Goal: Task Accomplishment & Management: Manage account settings

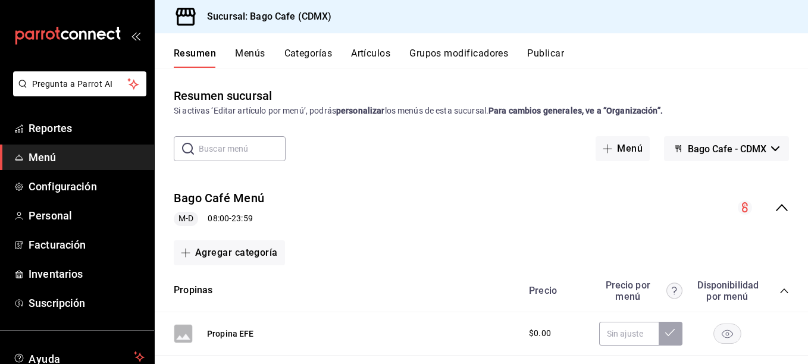
scroll to position [256, 0]
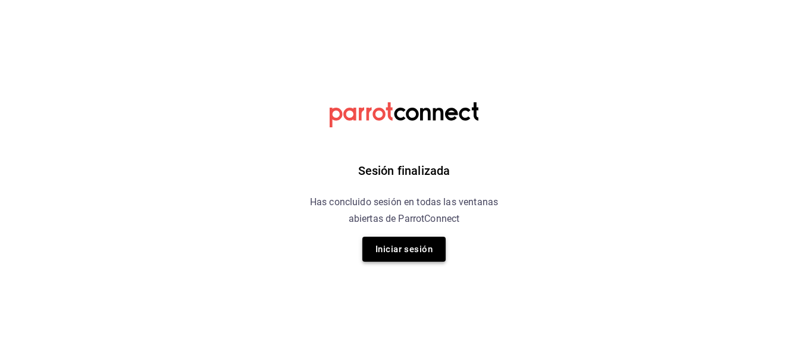
click at [417, 248] on button "Iniciar sesión" at bounding box center [404, 249] width 83 height 25
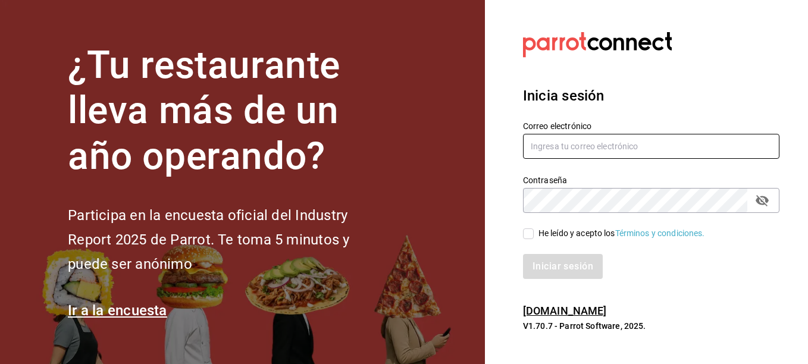
type input "inkyncat@gmail.com"
click at [530, 237] on input "He leído y acepto los Términos y condiciones." at bounding box center [528, 234] width 11 height 11
checkbox input "true"
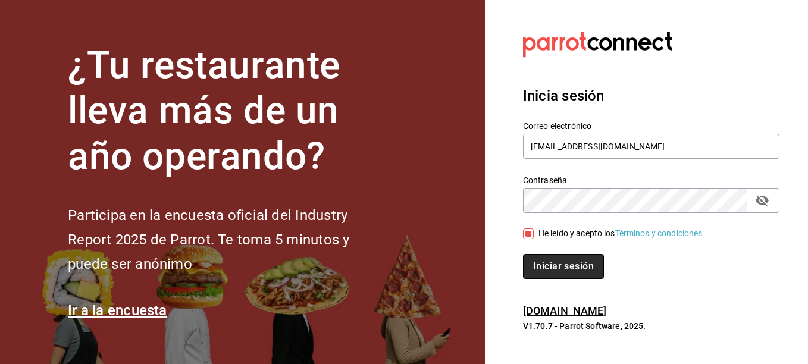
click at [541, 261] on button "Iniciar sesión" at bounding box center [563, 266] width 81 height 25
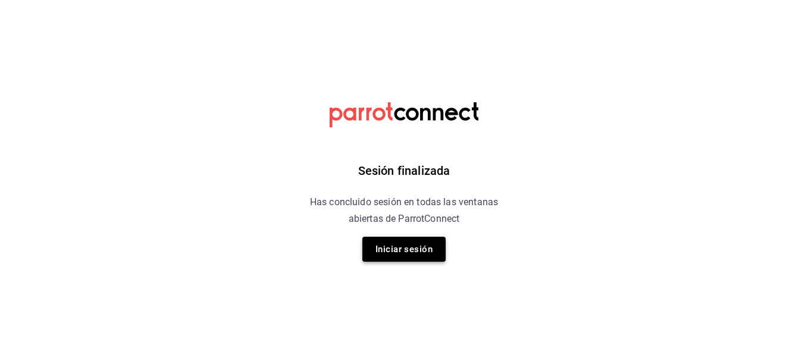
click at [406, 254] on button "Iniciar sesión" at bounding box center [404, 249] width 83 height 25
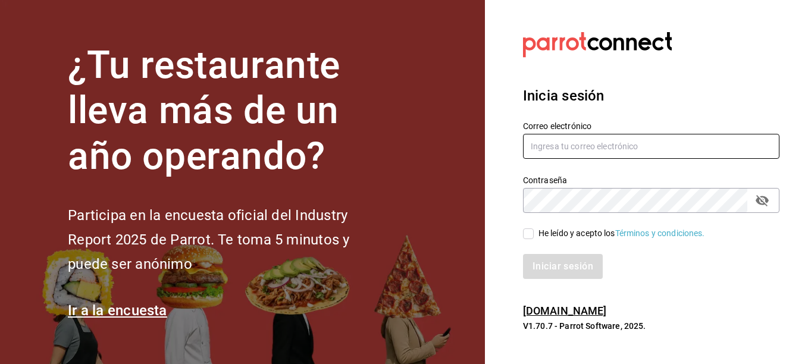
type input "[EMAIL_ADDRESS][DOMAIN_NAME]"
click at [532, 238] on input "He leído y acepto los Términos y condiciones." at bounding box center [528, 234] width 11 height 11
checkbox input "true"
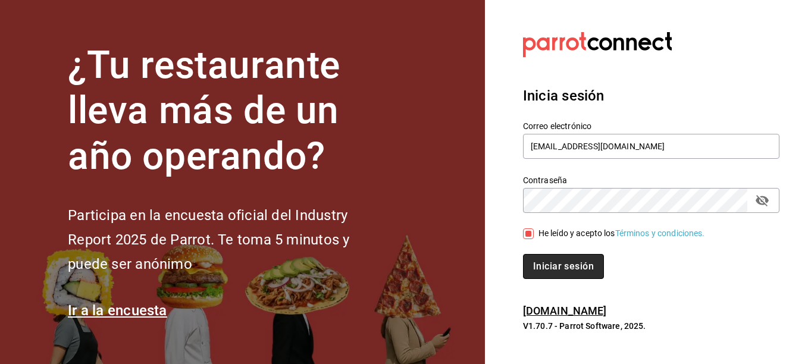
click at [542, 263] on button "Iniciar sesión" at bounding box center [563, 266] width 81 height 25
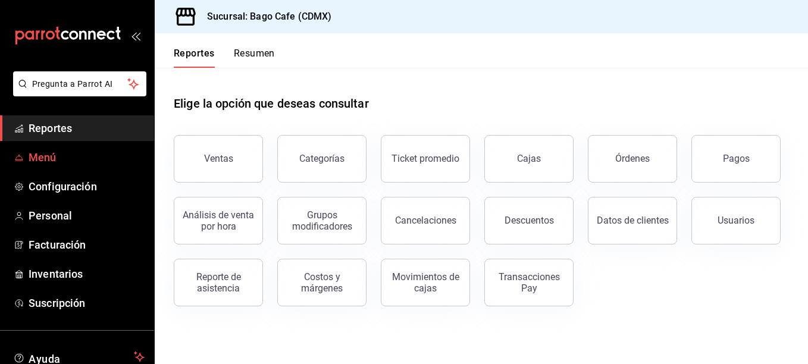
click at [32, 159] on span "Menú" at bounding box center [87, 157] width 116 height 16
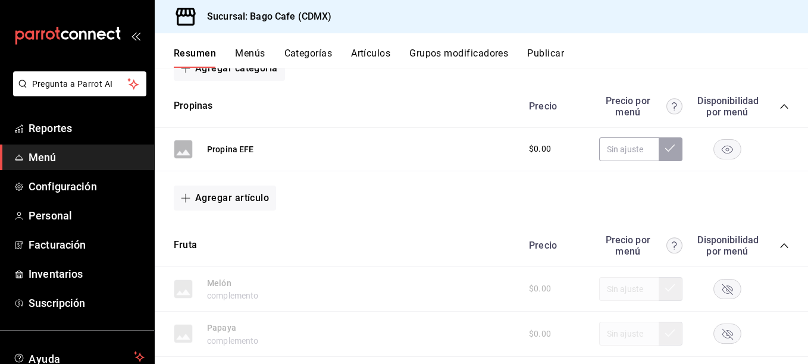
scroll to position [179, 0]
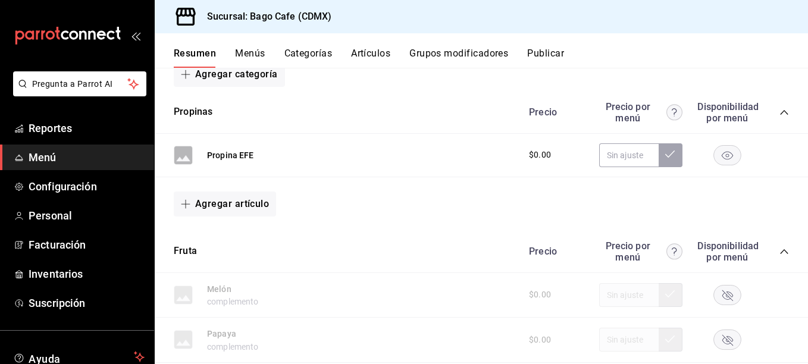
click at [780, 252] on icon "collapse-category-row" at bounding box center [785, 252] width 10 height 10
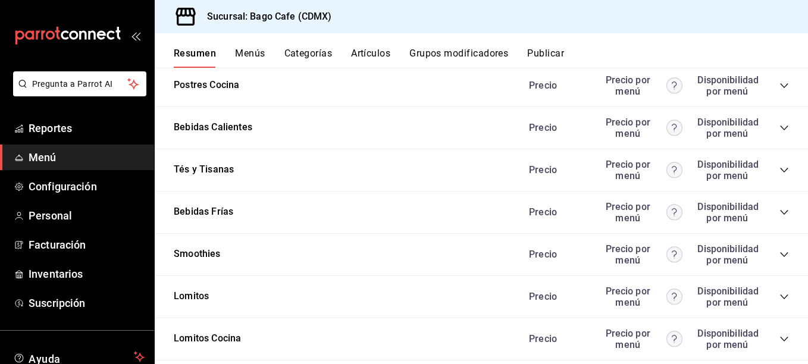
scroll to position [883, 0]
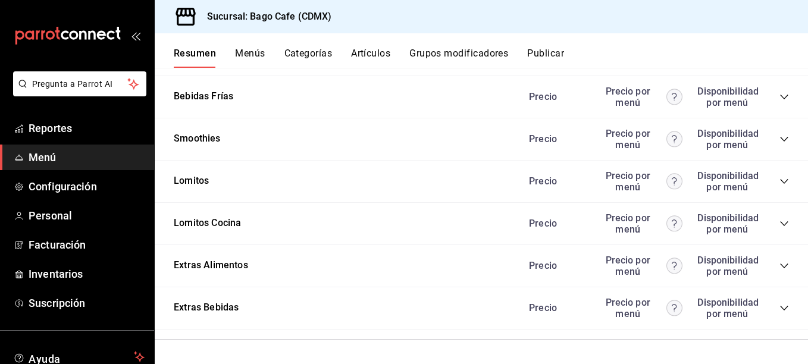
click at [780, 264] on icon "collapse-category-row" at bounding box center [785, 266] width 10 height 10
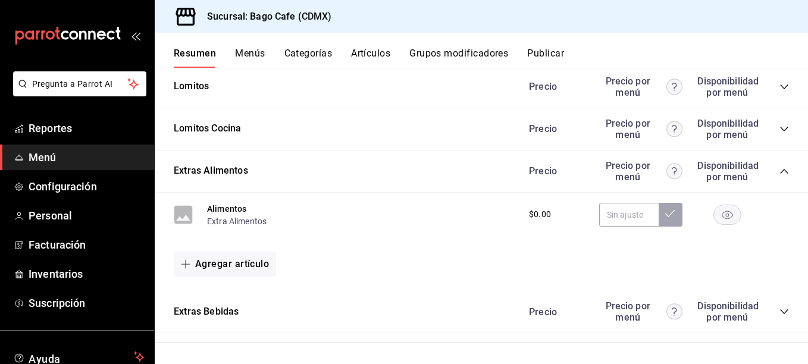
scroll to position [981, 0]
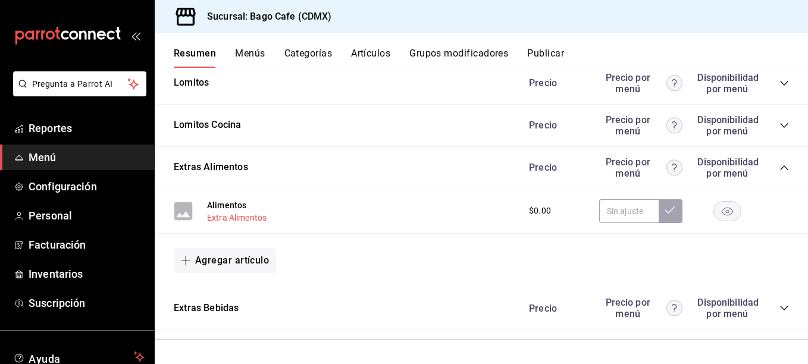
click at [241, 214] on button "Extra Alimentos" at bounding box center [237, 218] width 60 height 12
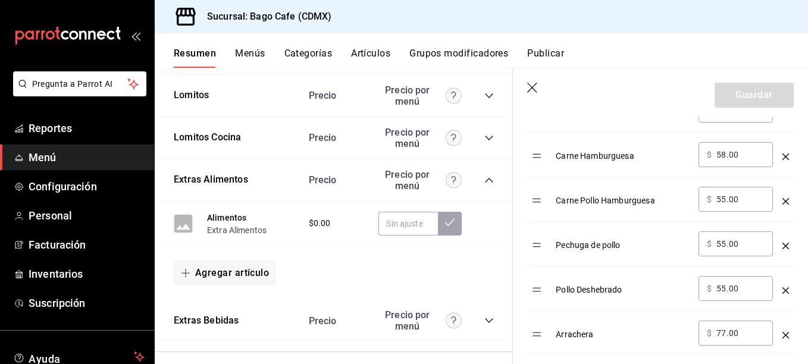
scroll to position [714, 0]
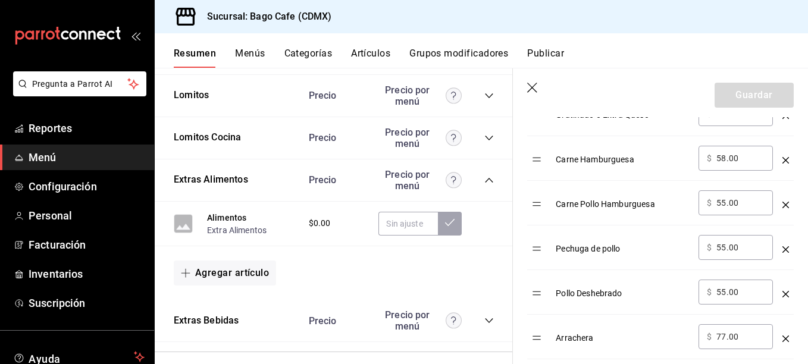
click at [532, 89] on icon "button" at bounding box center [533, 89] width 12 height 12
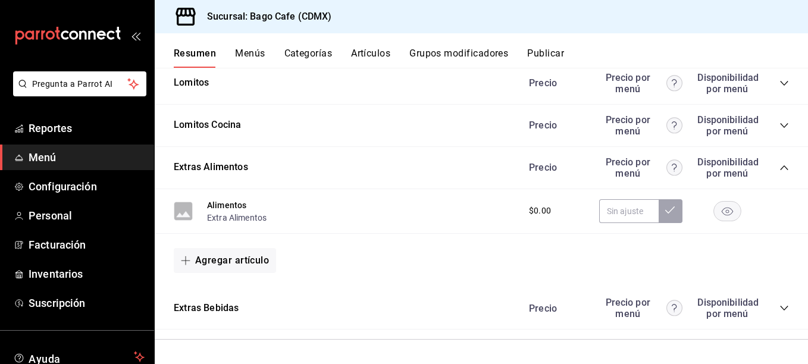
click at [766, 307] on div "Precio Precio por menú Disponibilidad por menú" at bounding box center [653, 308] width 272 height 23
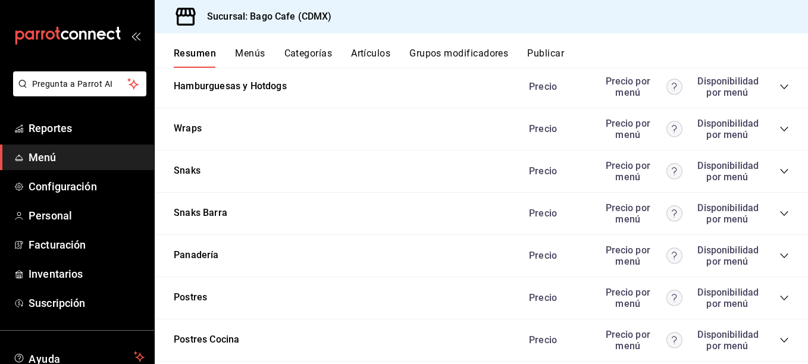
scroll to position [505, 0]
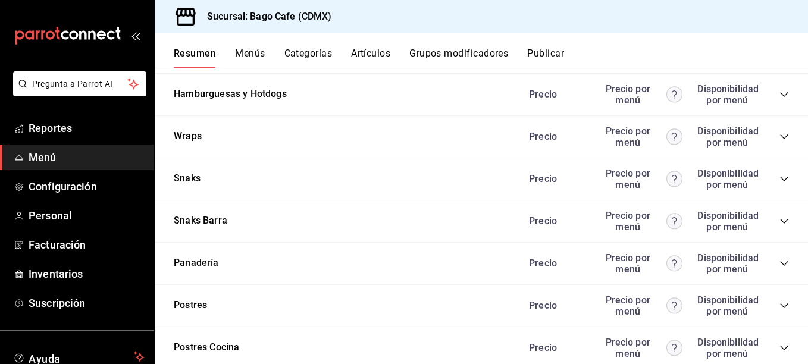
click at [780, 302] on icon "collapse-category-row" at bounding box center [785, 306] width 10 height 10
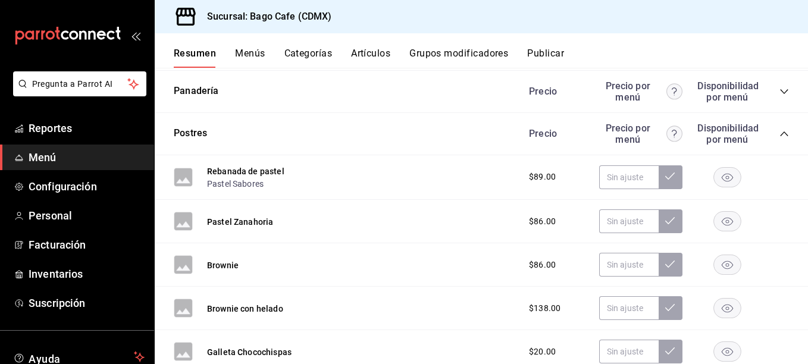
scroll to position [683, 0]
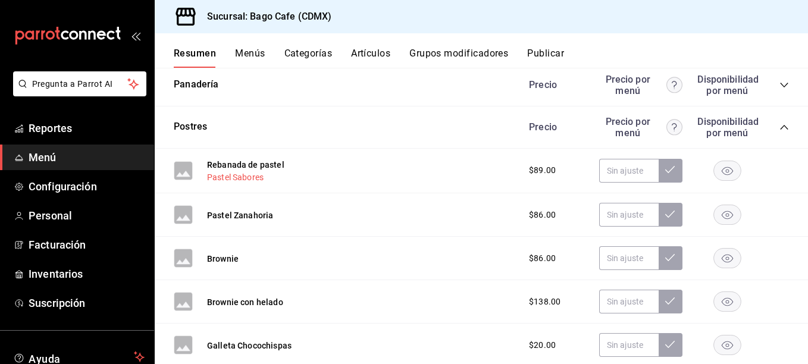
click at [230, 179] on button "Pastel Sabores" at bounding box center [235, 177] width 57 height 12
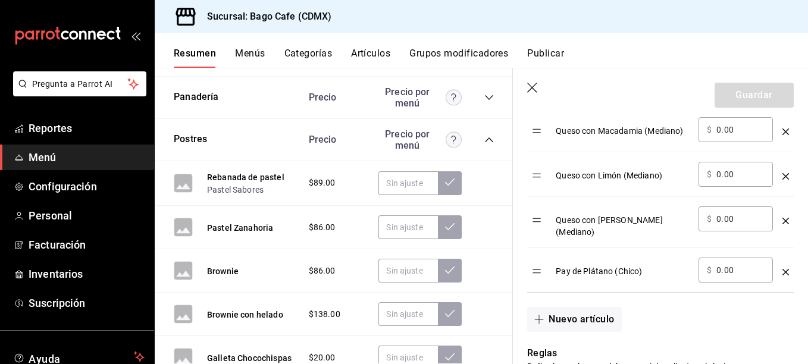
scroll to position [655, 0]
click at [534, 87] on icon "button" at bounding box center [533, 89] width 12 height 12
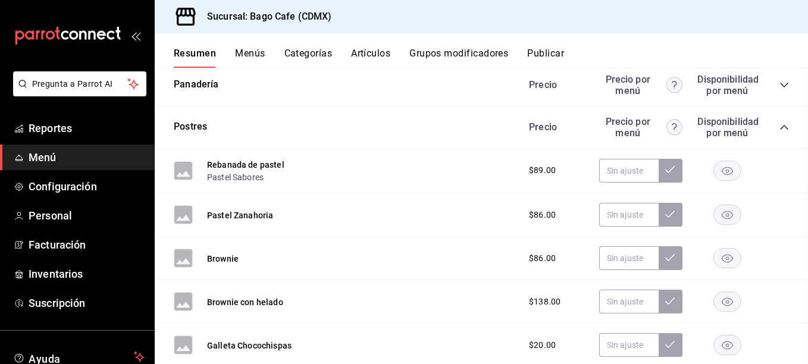
scroll to position [688, 0]
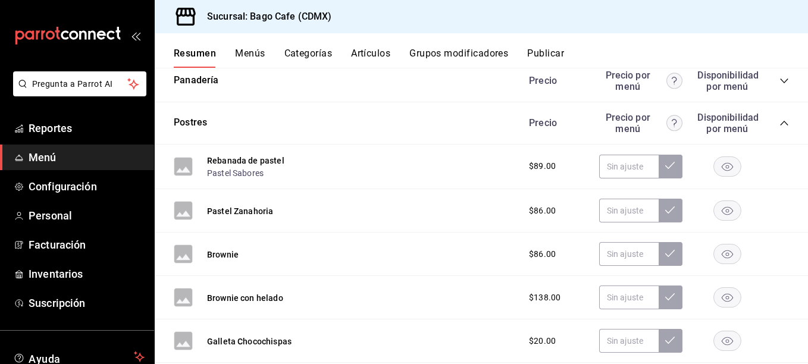
click at [364, 53] on button "Artículos" at bounding box center [370, 58] width 39 height 20
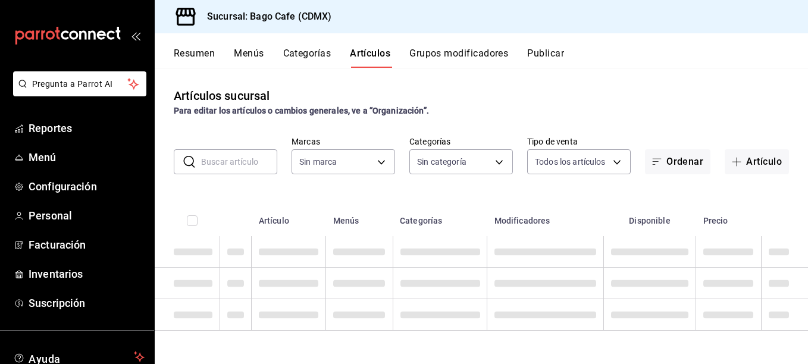
type input "388d7125-7803-4520-8e72-e9968433687a"
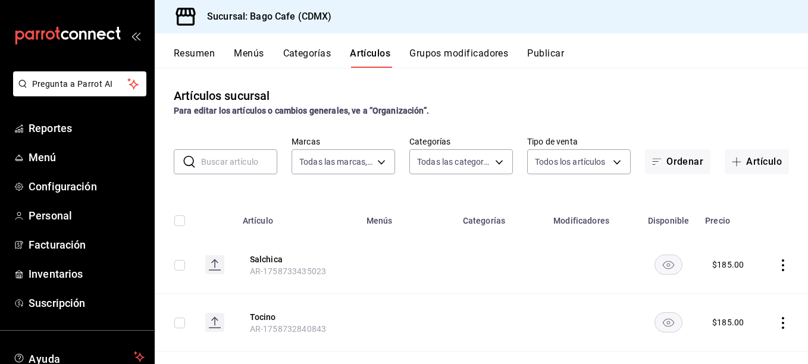
type input "4f297216-1b5e-48d4-883d-e6894dd9d970,25c28c31-a921-4bd0-b5af-82dc5584db6b,091cf…"
click at [247, 162] on input "text" at bounding box center [239, 162] width 76 height 24
type input "DESCORCHE"
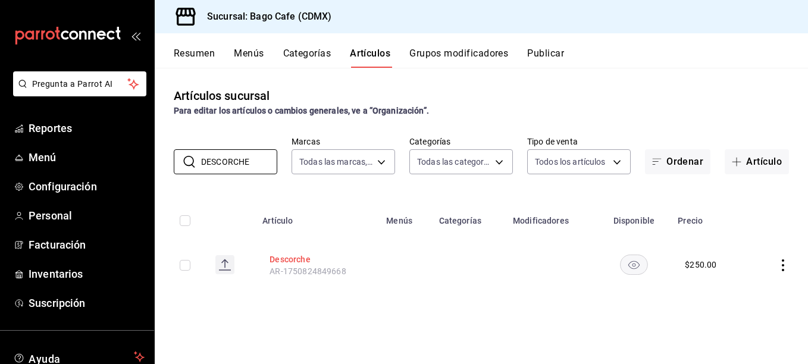
click at [284, 254] on button "Descorche" at bounding box center [317, 260] width 95 height 12
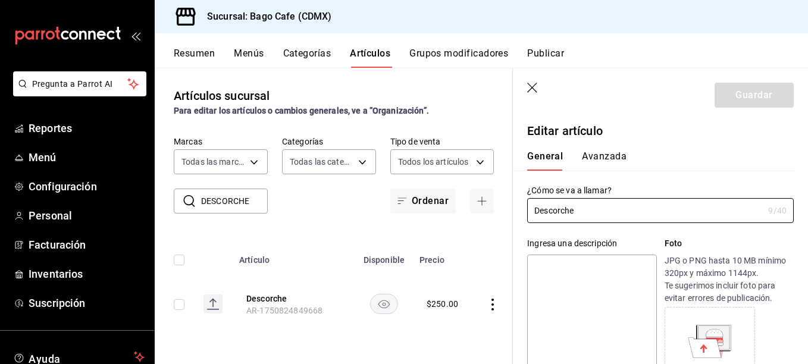
click at [532, 87] on icon "button" at bounding box center [532, 88] width 10 height 10
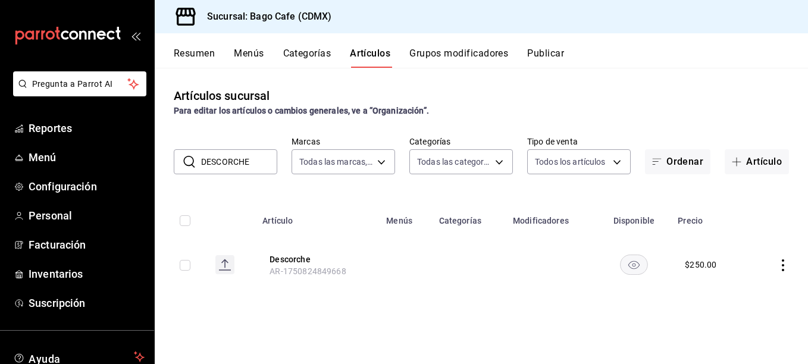
click at [521, 260] on td at bounding box center [552, 264] width 92 height 57
click at [289, 258] on button "Descorche" at bounding box center [317, 260] width 95 height 12
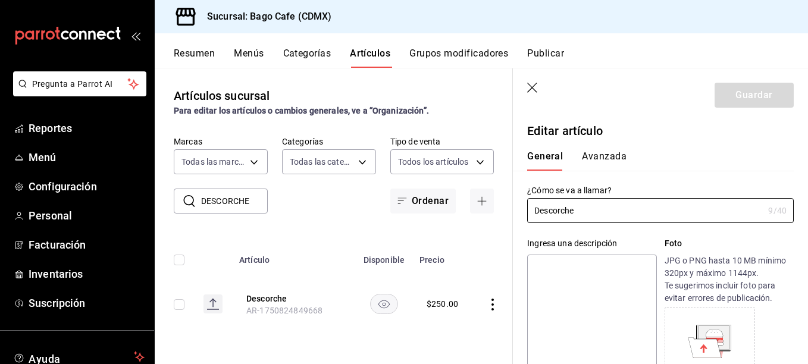
click at [607, 157] on button "Avanzada" at bounding box center [604, 161] width 45 height 20
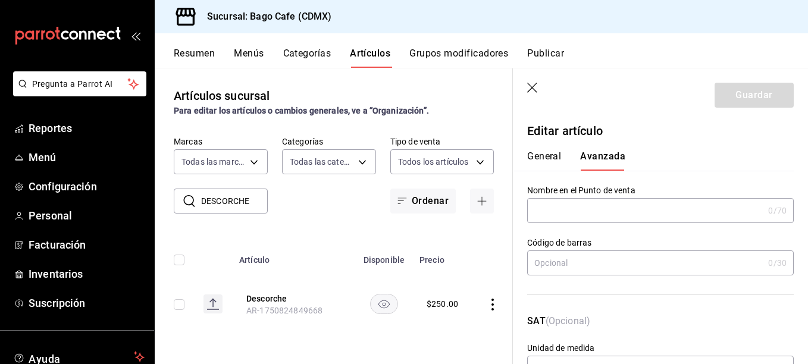
click at [551, 157] on button "General" at bounding box center [544, 161] width 34 height 20
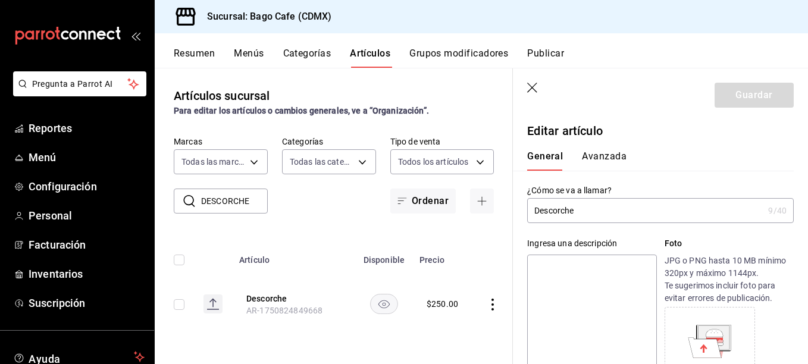
click at [248, 51] on button "Menús" at bounding box center [249, 58] width 30 height 20
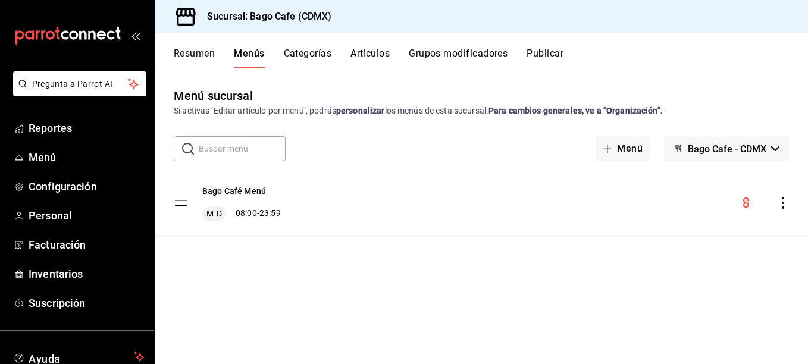
click at [205, 55] on button "Resumen" at bounding box center [194, 58] width 41 height 20
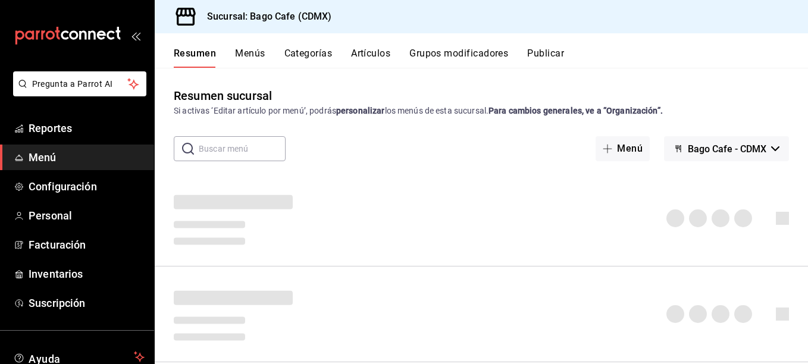
click at [256, 154] on input "text" at bounding box center [242, 149] width 87 height 24
type input "descorche"
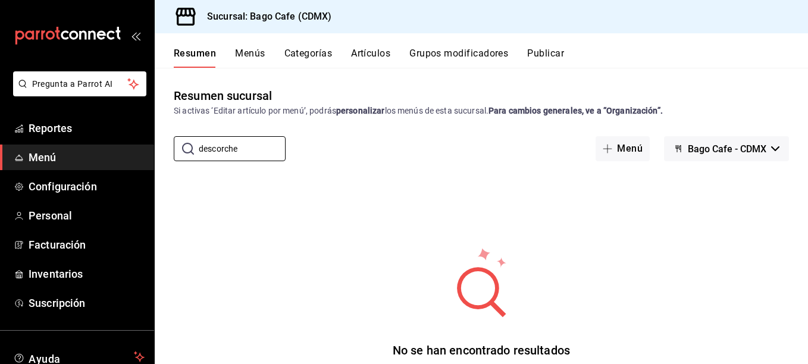
drag, startPoint x: 256, startPoint y: 154, endPoint x: 161, endPoint y: 143, distance: 95.3
click at [161, 143] on div "​ descorche ​ Menú Bago Cafe - CDMX" at bounding box center [482, 148] width 654 height 25
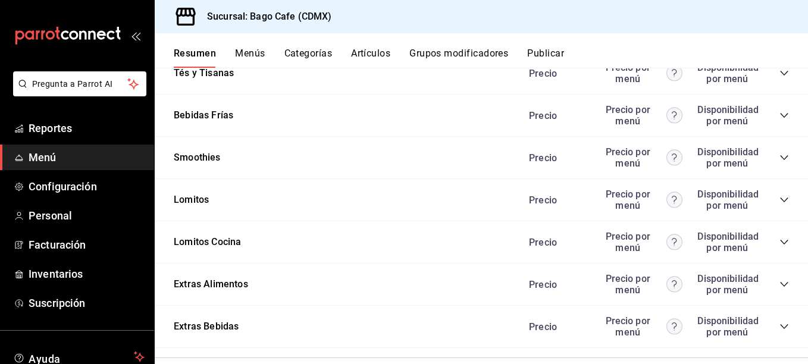
scroll to position [1071, 0]
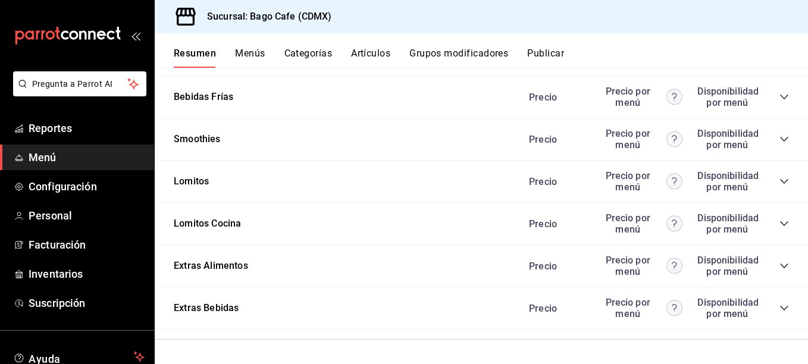
click at [780, 309] on div "Extras Bebidas Precio Precio por menú Disponibilidad por menú" at bounding box center [482, 309] width 654 height 42
click at [780, 309] on icon "collapse-category-row" at bounding box center [785, 309] width 10 height 10
click at [363, 52] on button "Artículos" at bounding box center [370, 58] width 39 height 20
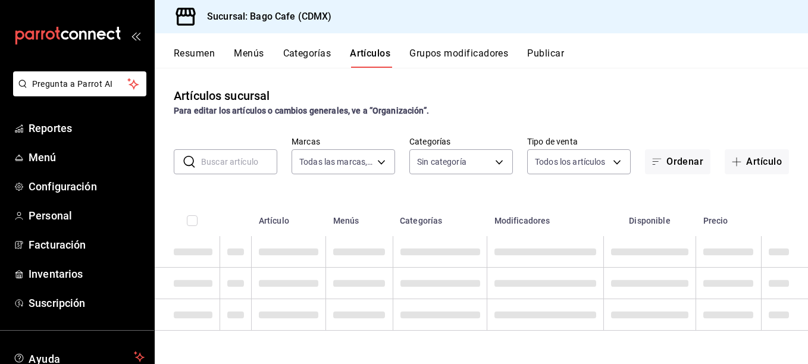
type input "388d7125-7803-4520-8e72-e9968433687a"
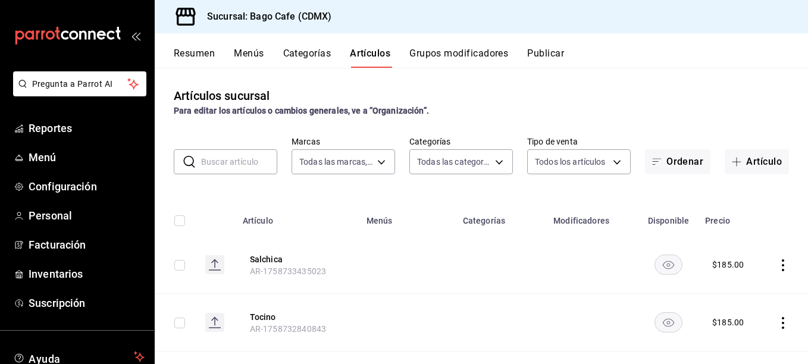
type input "4f297216-1b5e-48d4-883d-e6894dd9d970,25c28c31-a921-4bd0-b5af-82dc5584db6b,091cf…"
click at [242, 163] on input "text" at bounding box center [239, 162] width 76 height 24
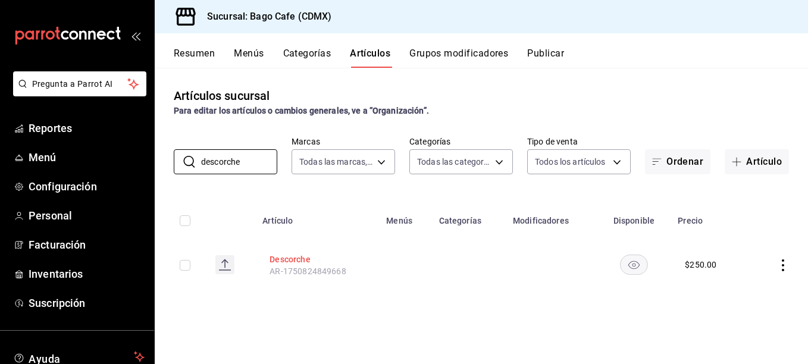
type input "descorche"
click at [299, 264] on button "Descorche" at bounding box center [317, 260] width 95 height 12
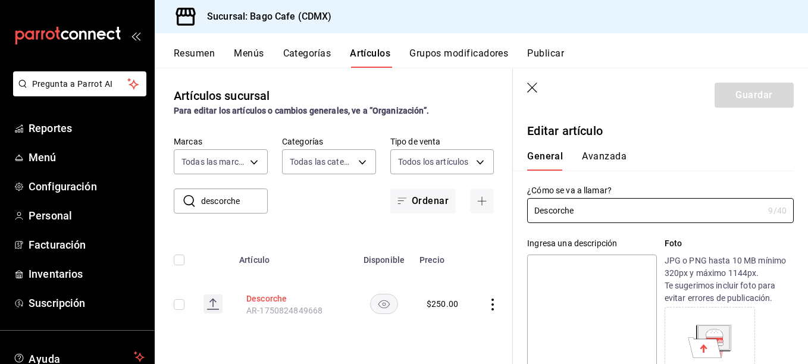
type input "$250.00"
click at [536, 84] on icon "button" at bounding box center [533, 89] width 12 height 12
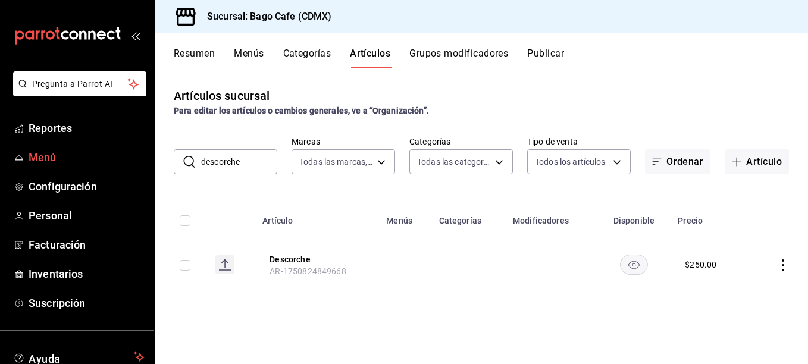
click at [46, 151] on span "Menú" at bounding box center [87, 157] width 116 height 16
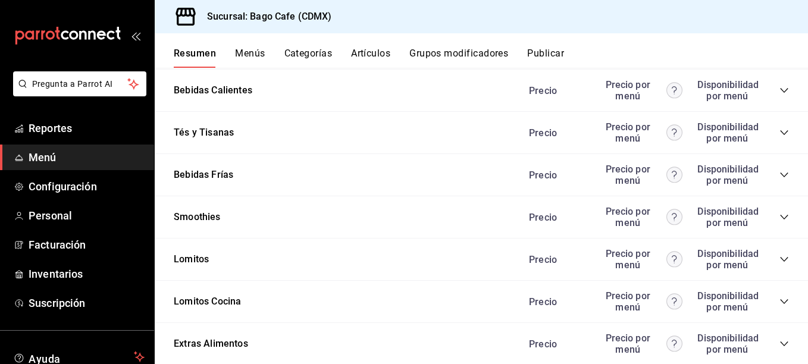
scroll to position [1071, 0]
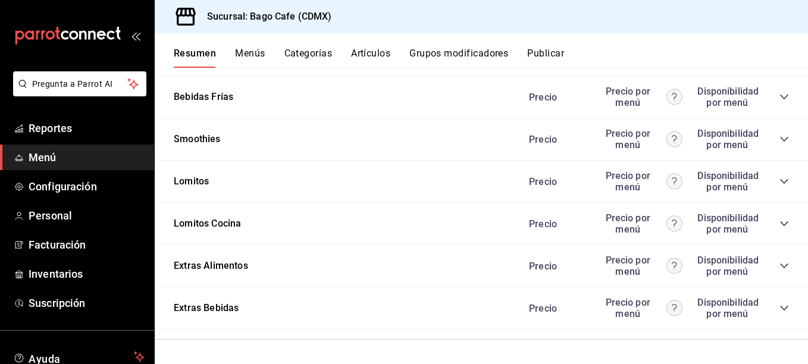
click at [780, 267] on icon "collapse-category-row" at bounding box center [785, 266] width 10 height 10
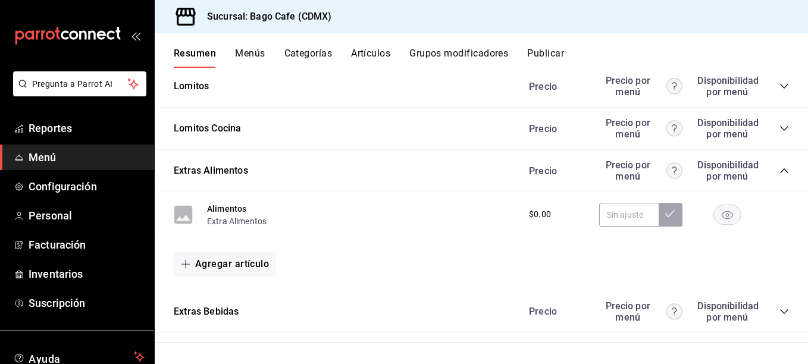
scroll to position [1170, 0]
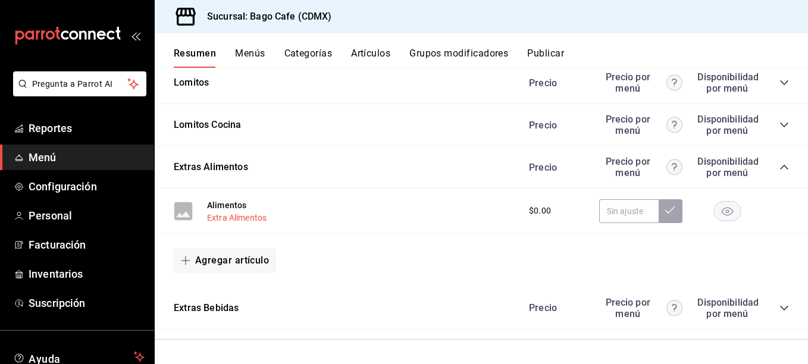
click at [231, 214] on button "Extra Alimentos" at bounding box center [237, 218] width 60 height 12
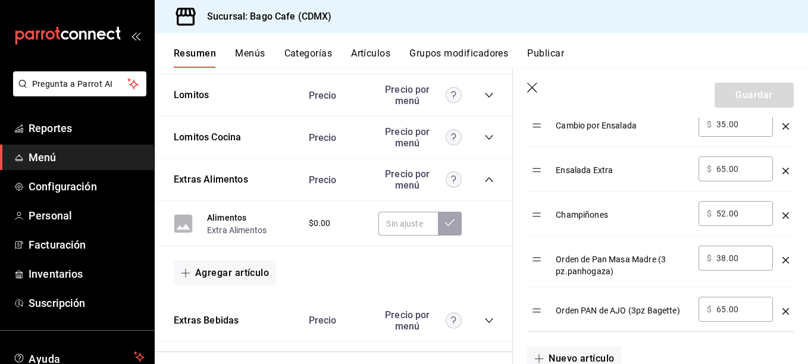
scroll to position [1526, 0]
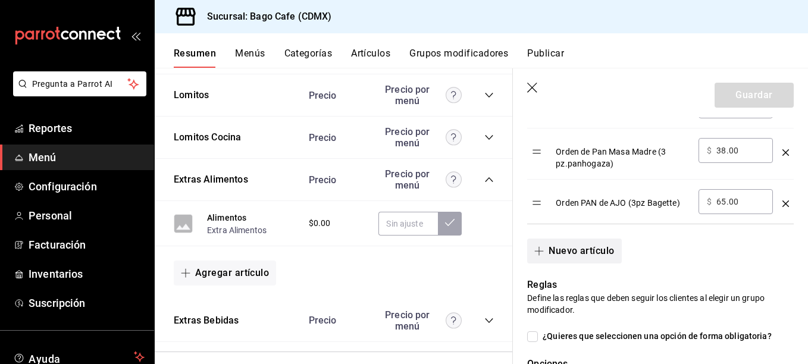
click at [584, 258] on button "Nuevo artículo" at bounding box center [574, 251] width 94 height 25
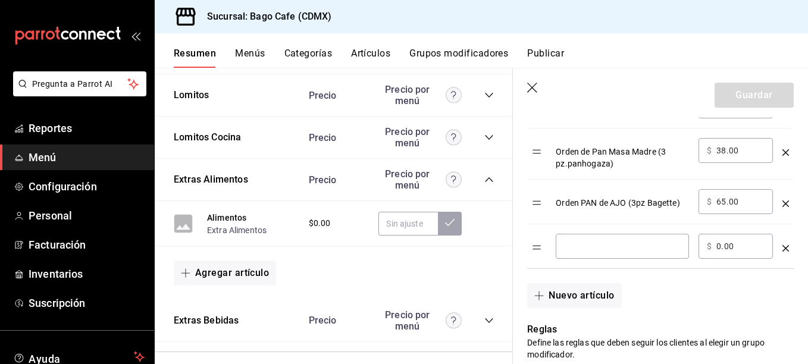
click at [585, 244] on input "optionsTable" at bounding box center [622, 246] width 117 height 12
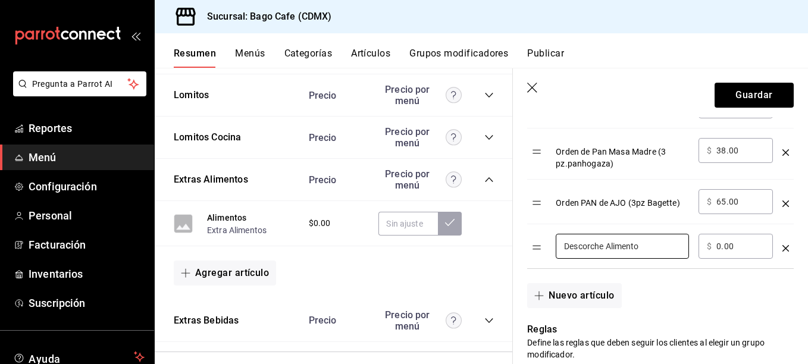
type input "Descorche Alimento"
click at [720, 246] on input "0.00" at bounding box center [741, 246] width 48 height 12
type input "250.00"
click at [596, 299] on button "Nuevo artículo" at bounding box center [574, 295] width 94 height 25
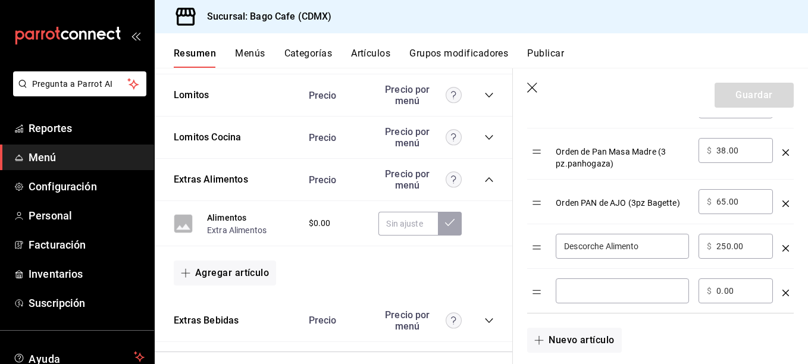
click at [596, 296] on input "optionsTable" at bounding box center [622, 291] width 117 height 12
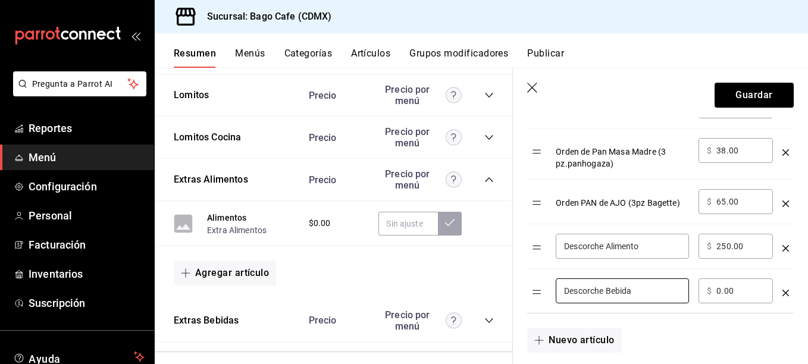
type input "Descorche Bebida"
click at [720, 292] on input "0.00" at bounding box center [741, 291] width 48 height 12
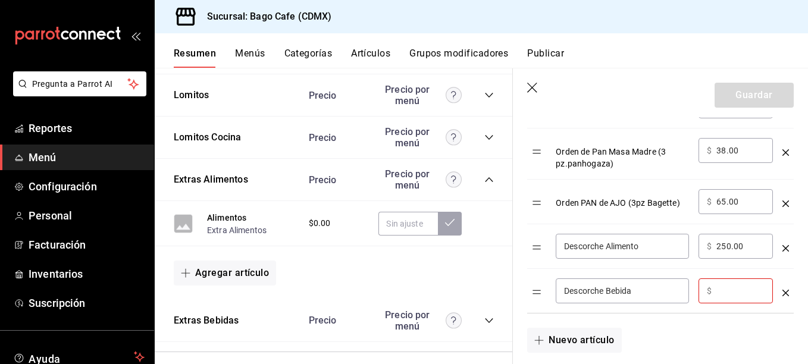
click at [657, 290] on input "Descorche Bebida" at bounding box center [622, 291] width 117 height 12
click at [724, 288] on input "optionsTable" at bounding box center [741, 291] width 48 height 12
drag, startPoint x: 667, startPoint y: 289, endPoint x: 635, endPoint y: 293, distance: 32.3
click at [635, 293] on input "Descorche Bebida Chica" at bounding box center [622, 291] width 117 height 12
type input "Descorche Bebida"
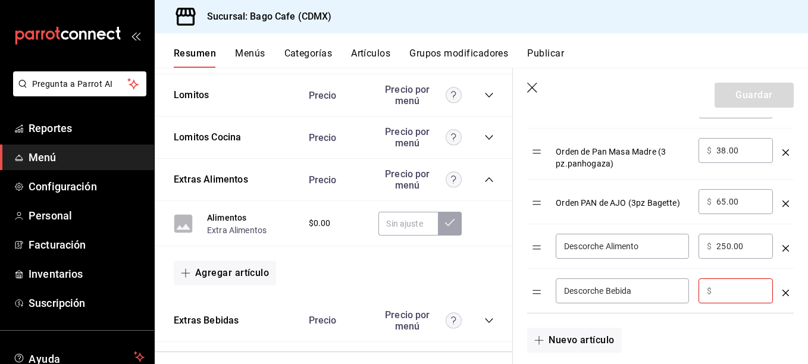
click at [738, 291] on input "optionsTable" at bounding box center [741, 291] width 48 height 12
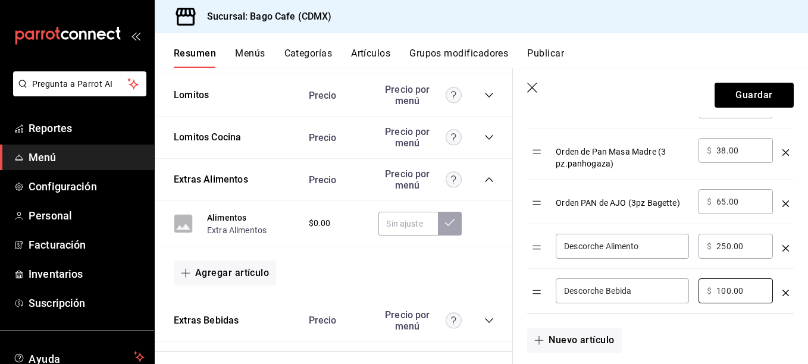
type input "100.00"
click at [685, 330] on div "Nuevo artículo" at bounding box center [653, 333] width 281 height 39
click at [645, 293] on input "Descorche Bebida" at bounding box center [622, 291] width 117 height 12
type input "Descorche Bebida (2 piezas)"
click at [727, 292] on input "100.00" at bounding box center [741, 291] width 48 height 12
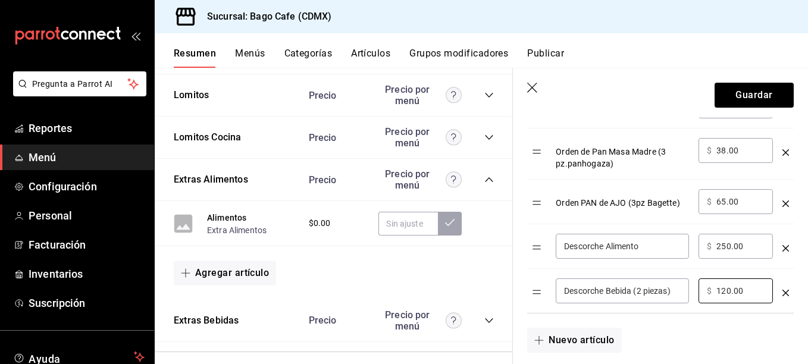
type input "120.00"
click at [685, 317] on div "Nuevo artículo" at bounding box center [653, 333] width 281 height 39
click at [760, 97] on button "Guardar" at bounding box center [754, 95] width 79 height 25
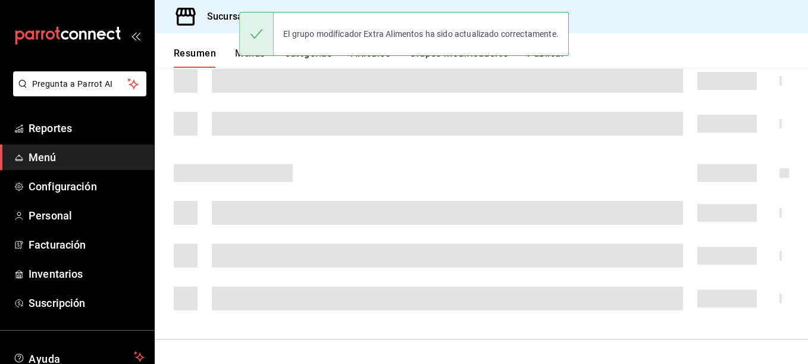
scroll to position [256, 0]
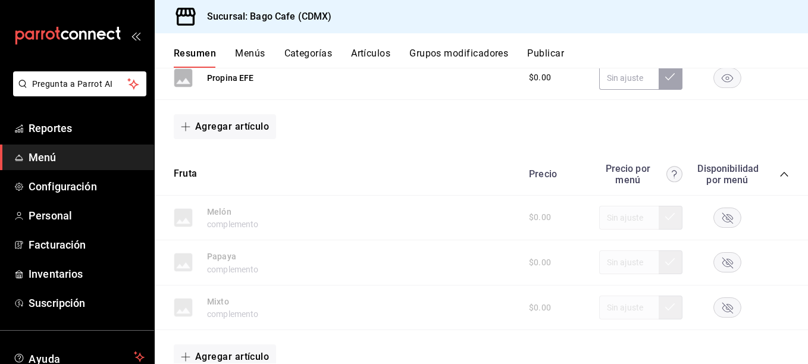
click at [780, 176] on icon "collapse-category-row" at bounding box center [785, 175] width 10 height 10
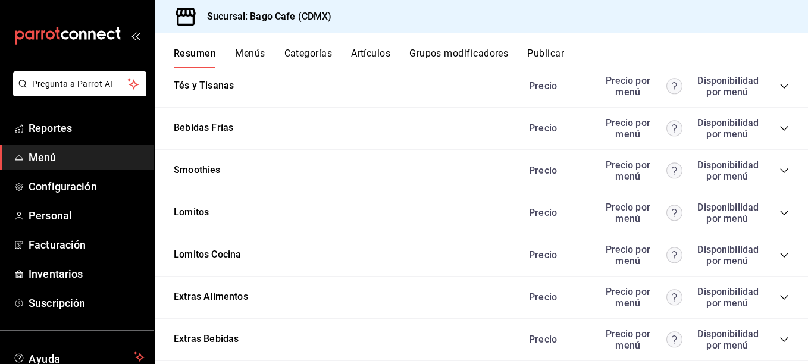
scroll to position [883, 0]
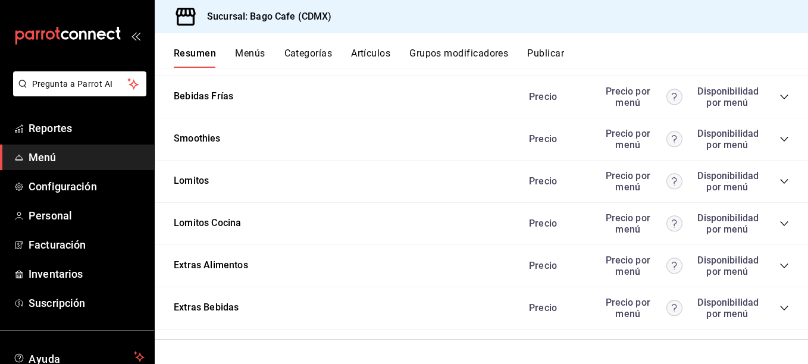
click at [780, 268] on icon "collapse-category-row" at bounding box center [785, 266] width 10 height 10
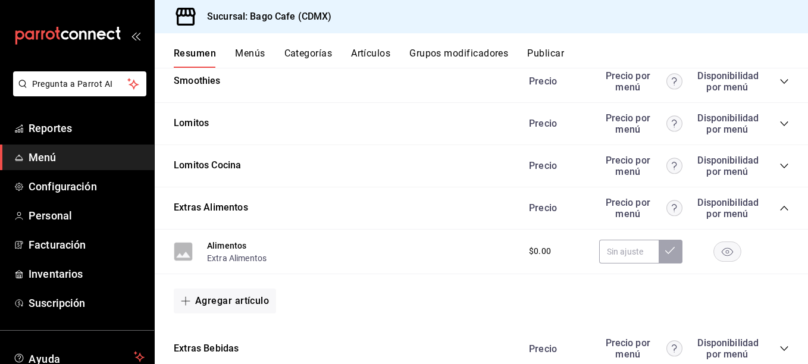
scroll to position [981, 0]
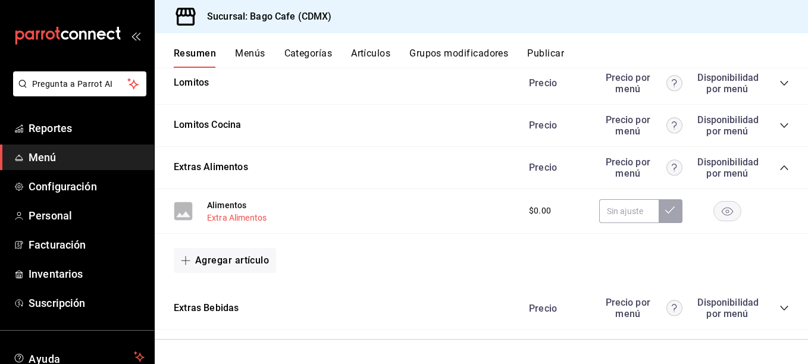
click at [255, 218] on button "Extra Alimentos" at bounding box center [237, 218] width 60 height 12
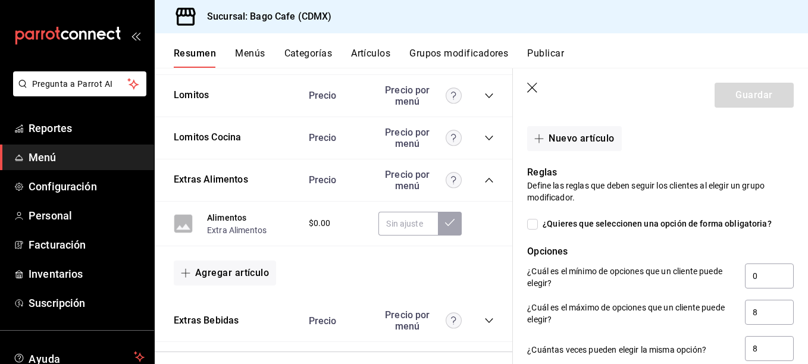
scroll to position [1607, 0]
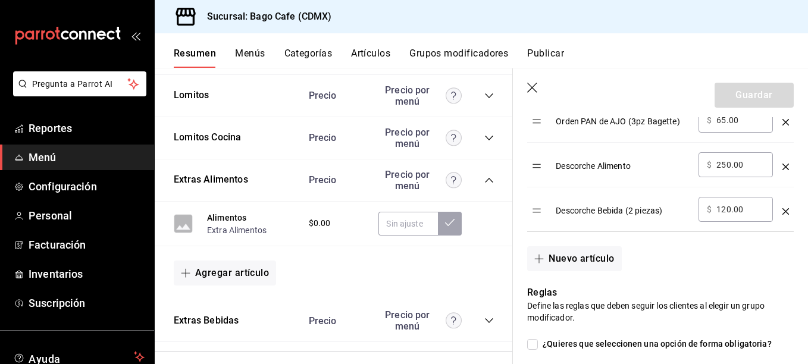
click at [531, 86] on icon "button" at bounding box center [532, 88] width 10 height 10
